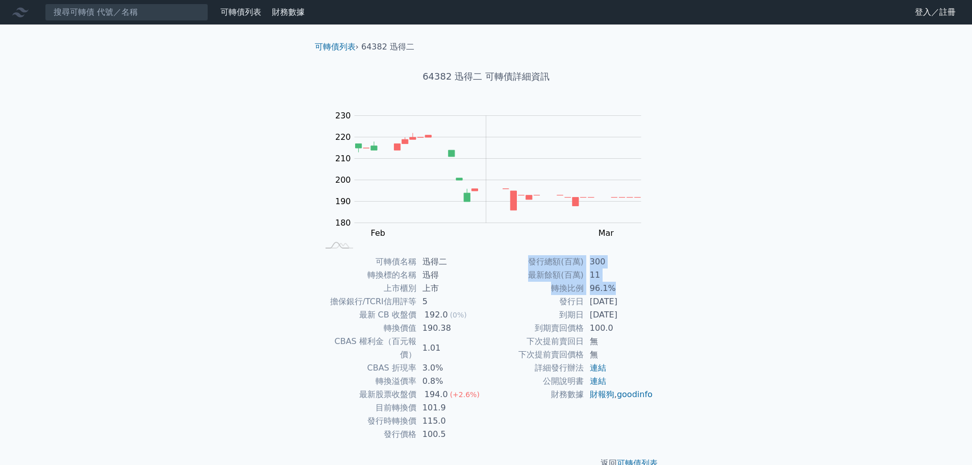
drag, startPoint x: 618, startPoint y: 288, endPoint x: 526, endPoint y: 262, distance: 95.5
click at [526, 262] on tbody "發行總額(百萬) 300 最新餘額(百萬) 11 轉換比例 96.1% 發行日 [DATE] 到期日 [DATE] 到期賣回價格 100.0 下次提前賣回日 …" at bounding box center [569, 328] width 167 height 146
click at [526, 262] on td "發行總額(百萬)" at bounding box center [534, 261] width 97 height 13
drag, startPoint x: 526, startPoint y: 262, endPoint x: 668, endPoint y: 321, distance: 153.7
click at [668, 321] on div "可轉債列表 › 64382 迅得二 64382 迅得二 可轉債詳細資訊 Zoom Out 180 160 170 180 190 200 210 220 23…" at bounding box center [486, 254] width 392 height 461
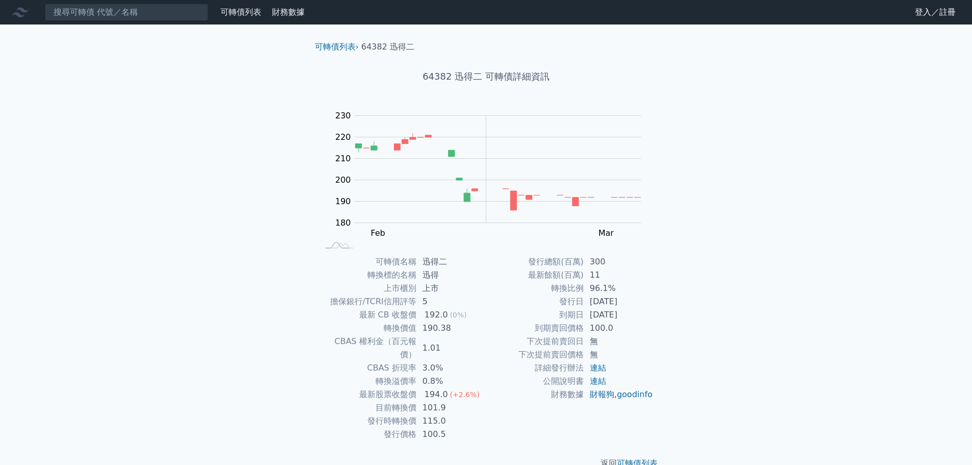
click at [668, 321] on div "可轉債列表 › 64382 迅得二 64382 迅得二 可轉債詳細資訊 Zoom Out 180 160 170 180 190 200 210 220 23…" at bounding box center [486, 254] width 392 height 461
drag, startPoint x: 446, startPoint y: 394, endPoint x: 417, endPoint y: 391, distance: 28.8
click at [417, 401] on td "101.9" at bounding box center [451, 407] width 70 height 13
drag, startPoint x: 422, startPoint y: 404, endPoint x: 455, endPoint y: 406, distance: 33.2
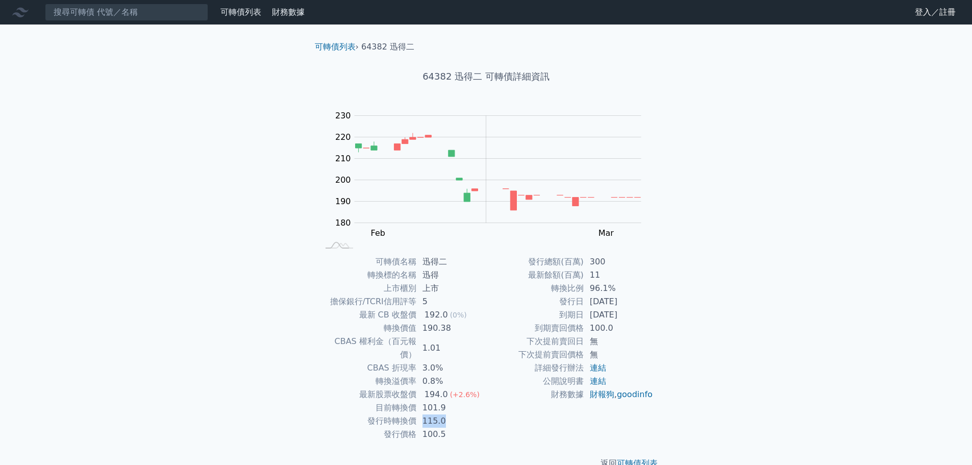
click at [455, 414] on td "115.0" at bounding box center [451, 420] width 70 height 13
drag, startPoint x: 423, startPoint y: 317, endPoint x: 456, endPoint y: 327, distance: 34.4
click at [456, 327] on tbody "可轉債名稱 迅得二 轉換標的名稱 迅得 上市櫃別 上市 擔保銀行/TCRI信用評等 5 最新 CB 收盤價 192.0 (0%) 轉換價值 190.38 CB…" at bounding box center [402, 348] width 167 height 186
click at [456, 327] on td "190.38" at bounding box center [451, 328] width 70 height 13
